Goal: Task Accomplishment & Management: Use online tool/utility

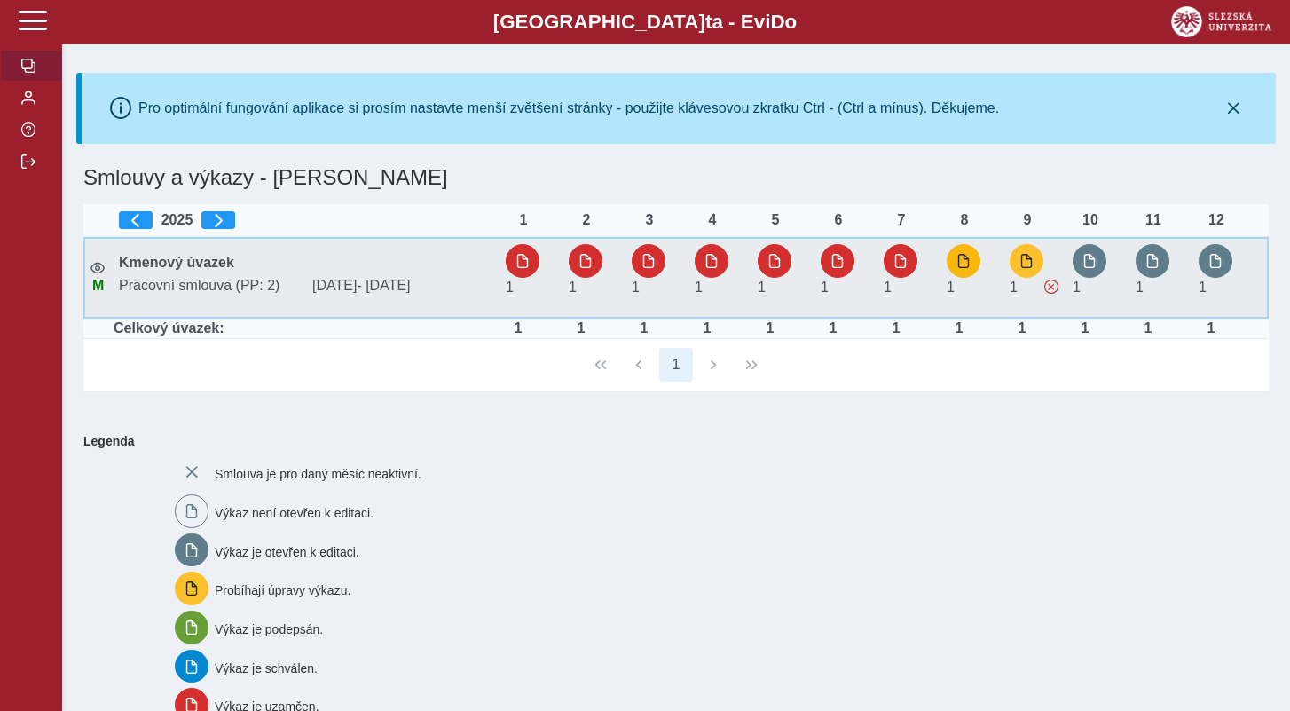
click at [959, 265] on span "button" at bounding box center [964, 261] width 14 height 14
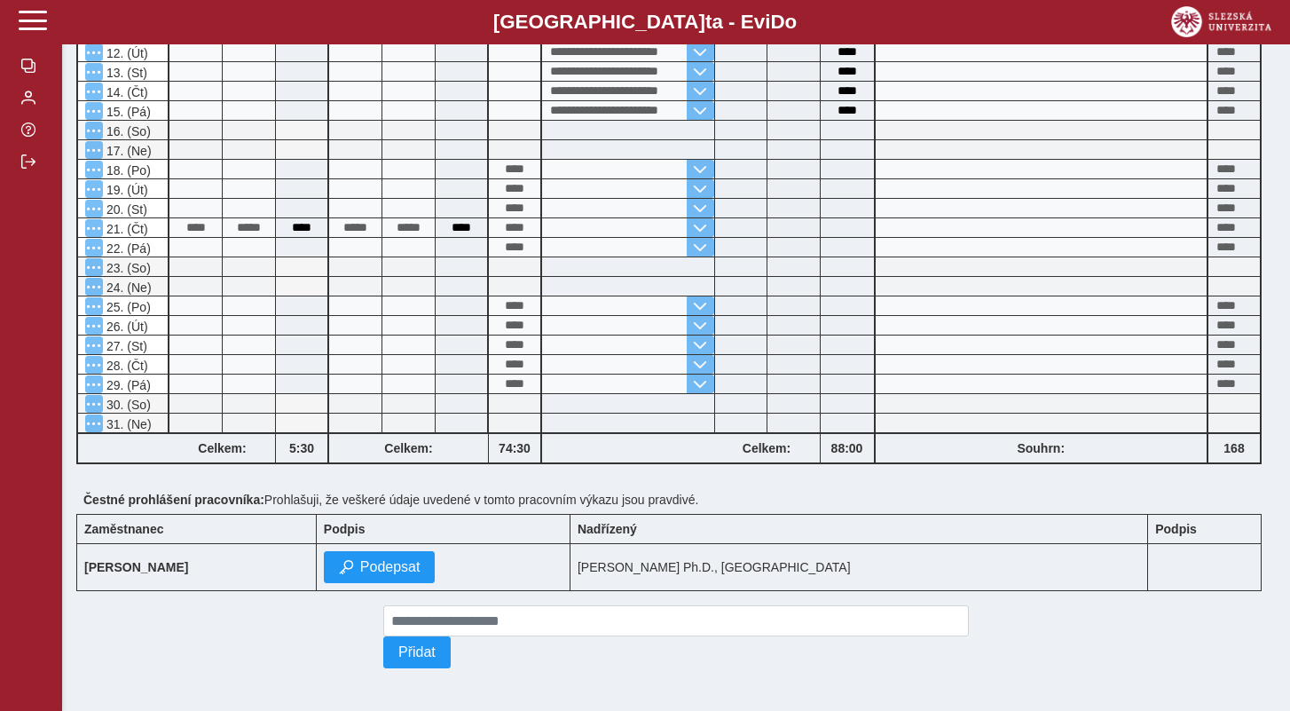
scroll to position [590, 0]
click at [421, 565] on span "Podepsat" at bounding box center [390, 567] width 60 height 16
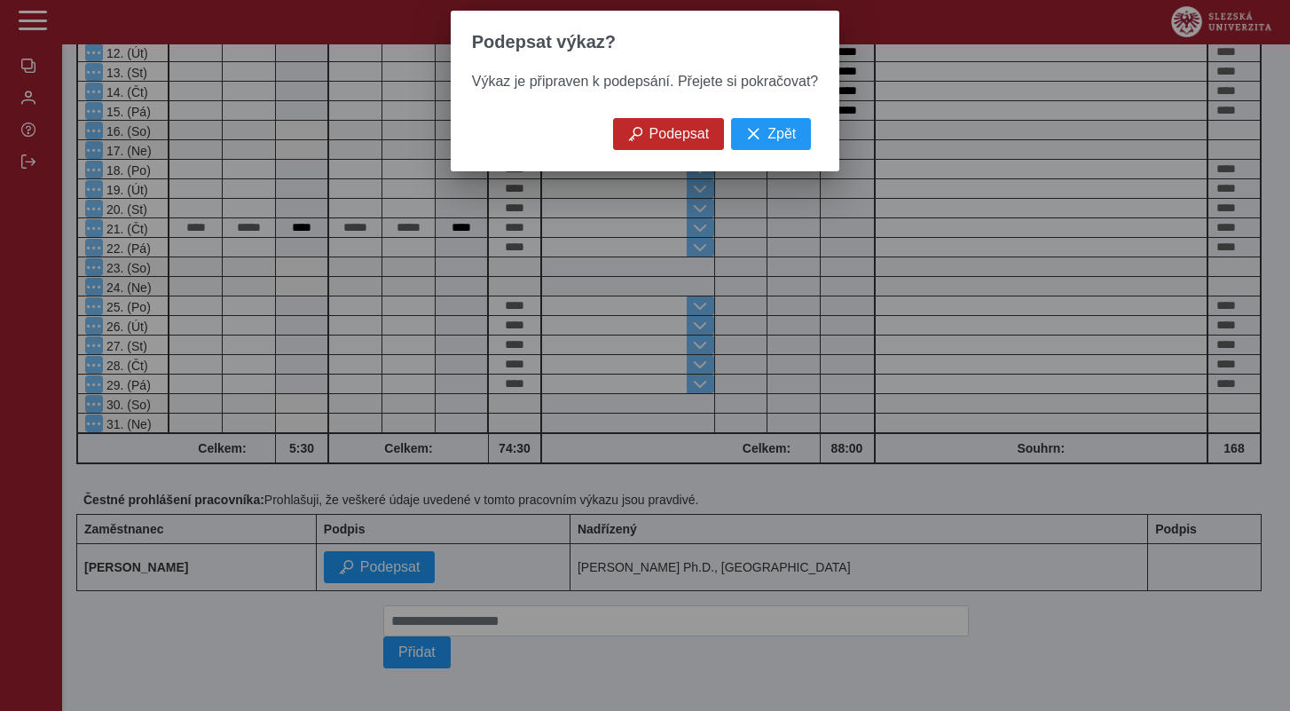
click at [655, 129] on span "Podepsat" at bounding box center [680, 134] width 60 height 16
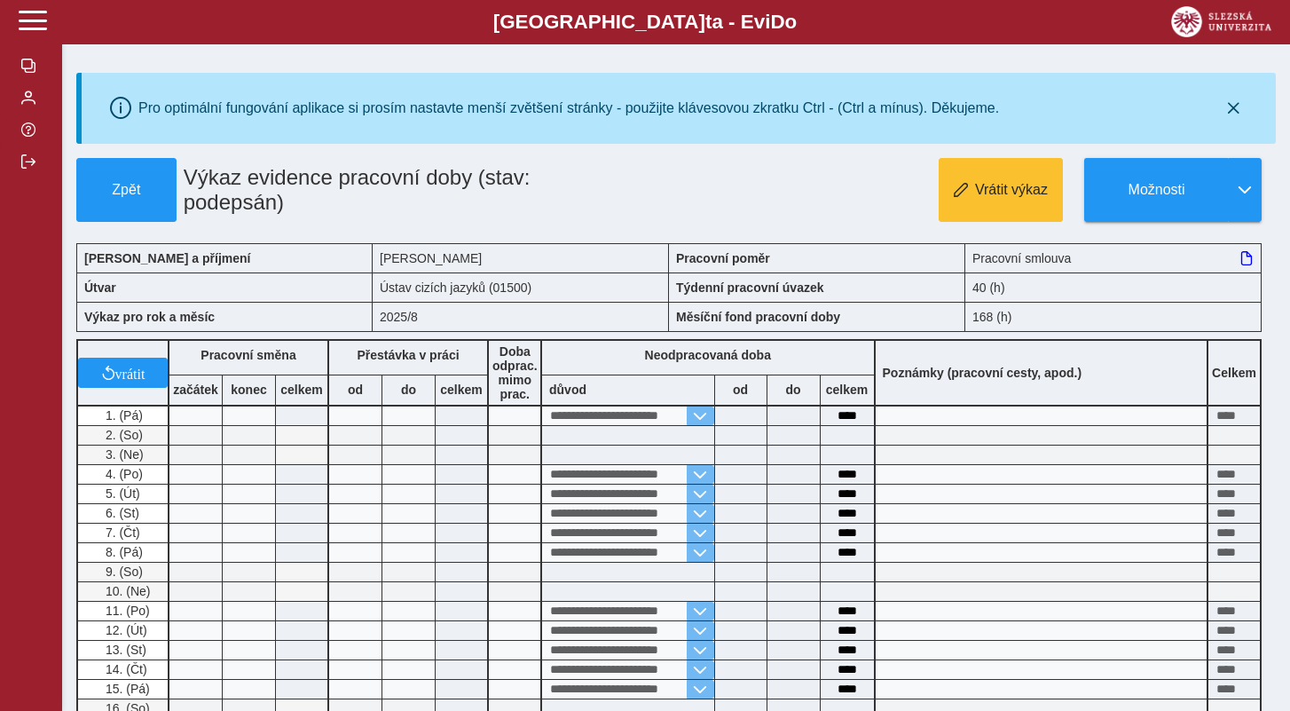
scroll to position [0, 0]
click at [113, 185] on span "Zpět" at bounding box center [126, 190] width 84 height 16
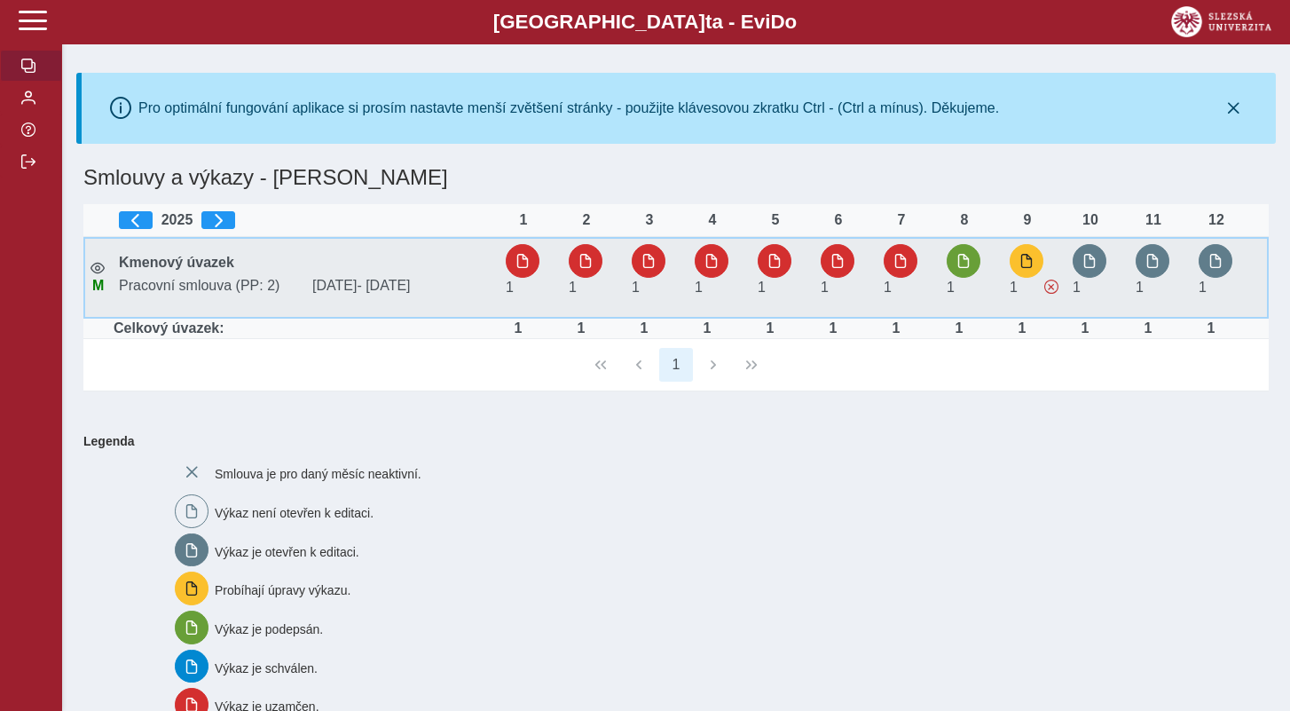
click at [263, 288] on span "Pracovní smlouva (PP: 2)" at bounding box center [208, 286] width 193 height 16
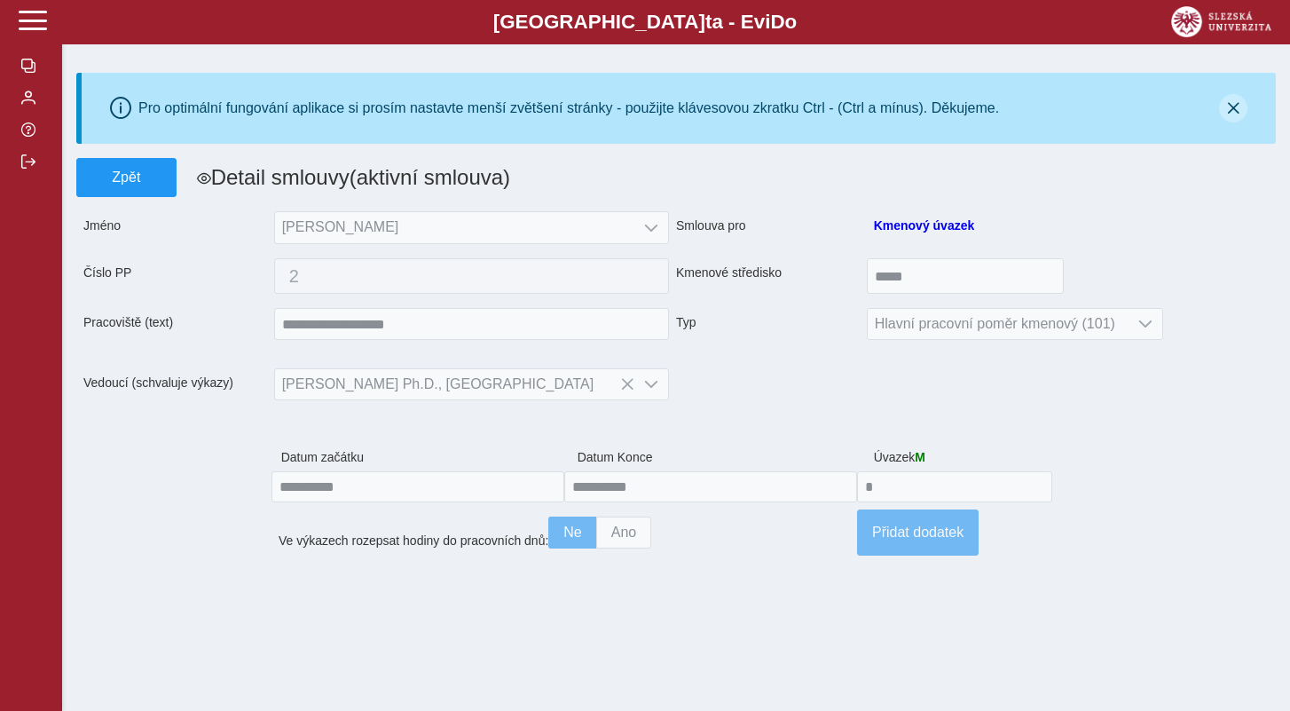
click at [1233, 106] on icon "button" at bounding box center [1233, 108] width 14 height 14
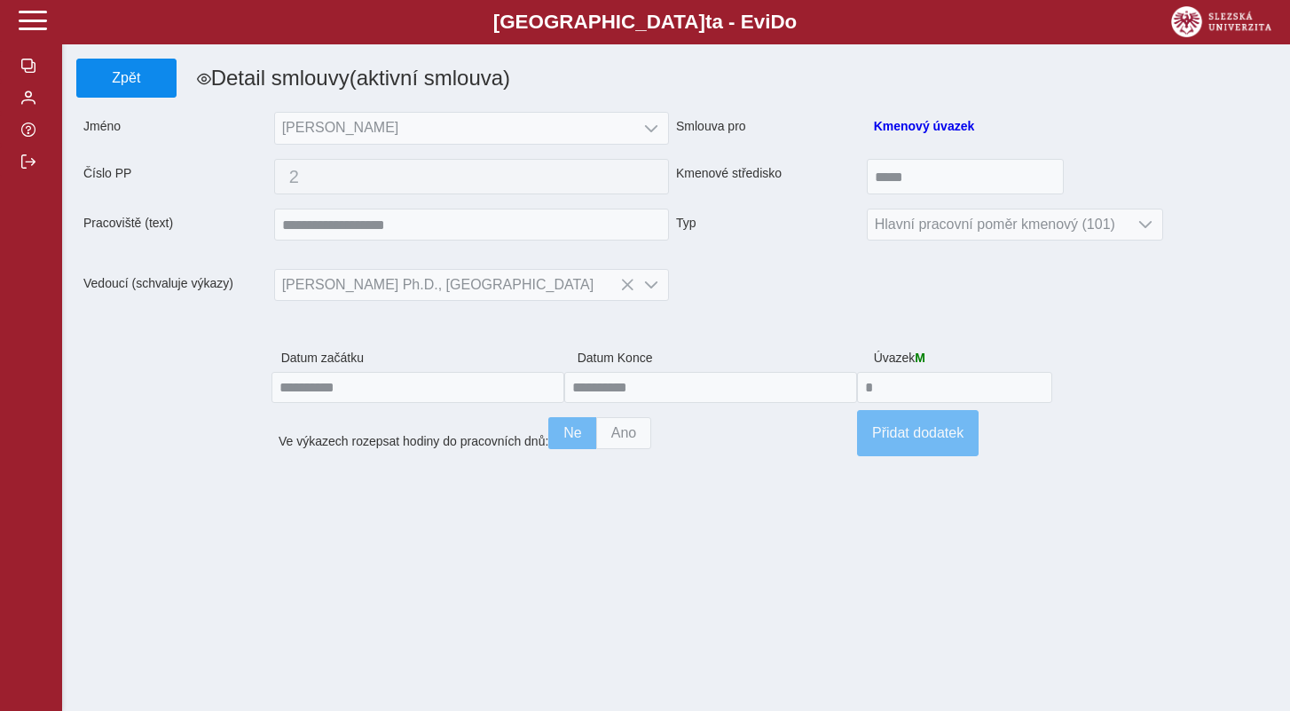
click at [131, 80] on span "Zpět" at bounding box center [126, 78] width 84 height 16
